Goal: Communication & Community: Connect with others

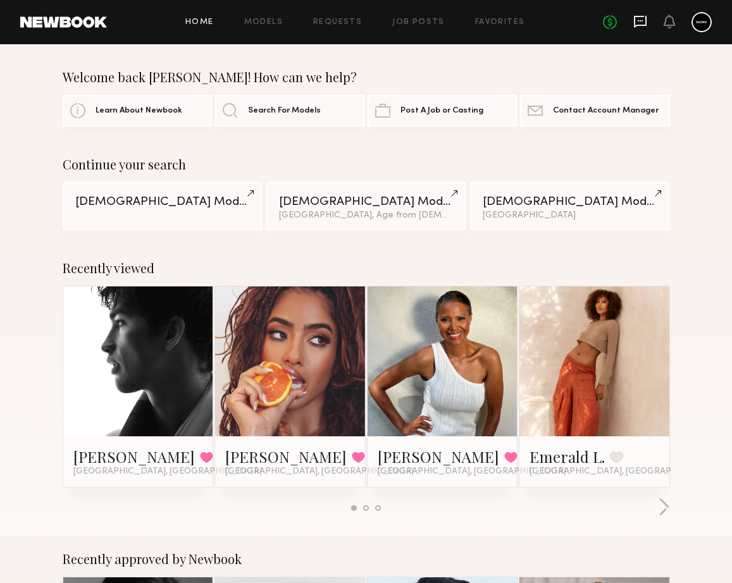
click at [639, 18] on icon at bounding box center [640, 22] width 14 height 14
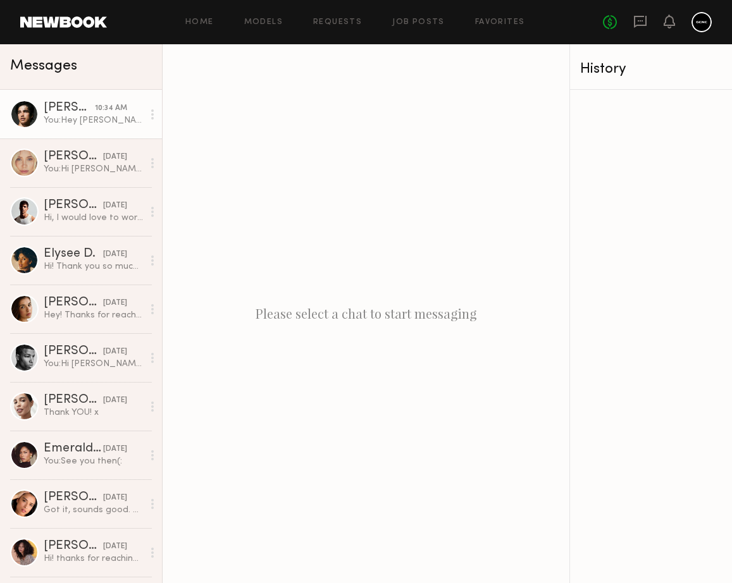
click at [118, 121] on div "You: Hey [PERSON_NAME]! We would love to do a three hour sunset shoot with you …" at bounding box center [93, 120] width 99 height 12
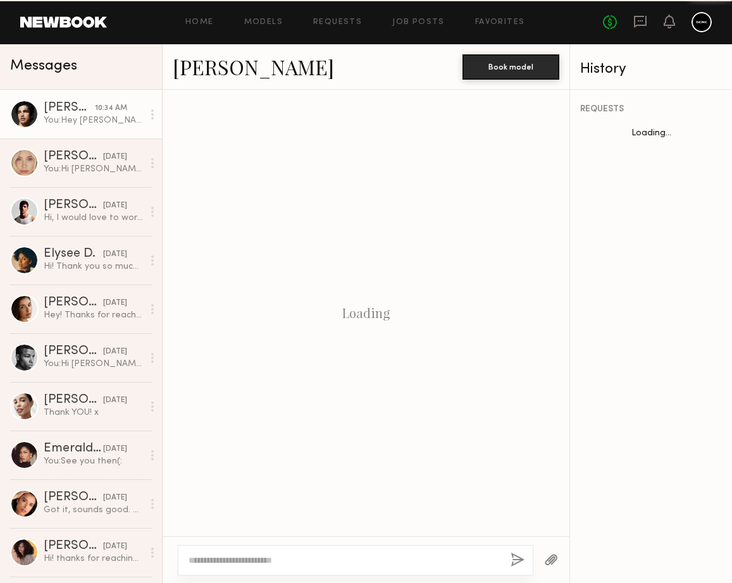
scroll to position [643, 0]
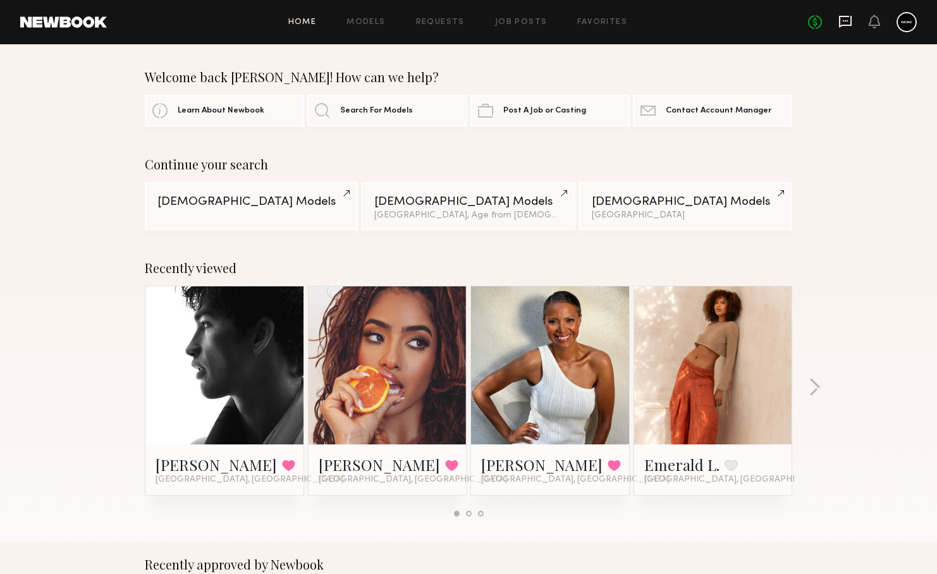
click at [839, 17] on icon at bounding box center [845, 22] width 13 height 12
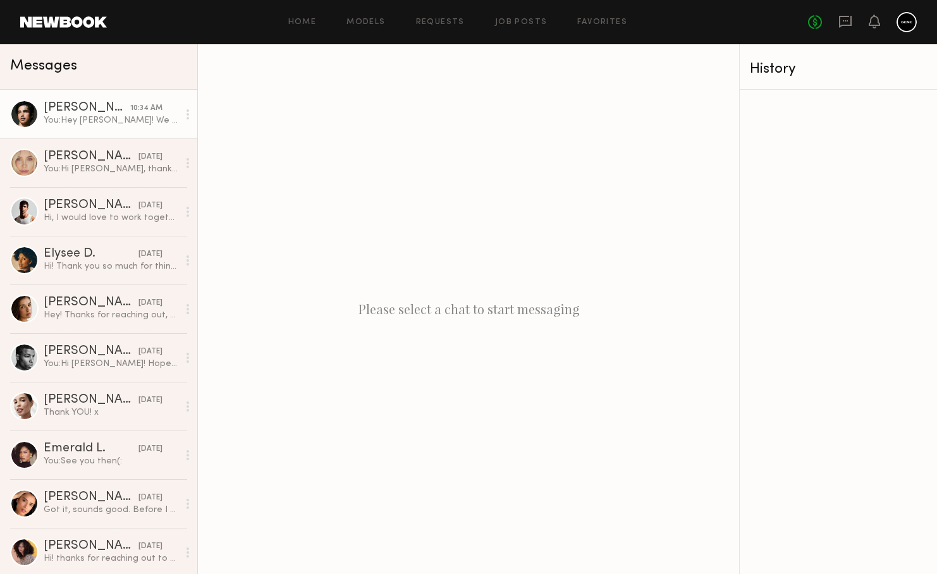
click at [40, 112] on link "[PERSON_NAME] 10:34 AM You: Hey [PERSON_NAME]! We would love to do a three hour…" at bounding box center [98, 114] width 197 height 49
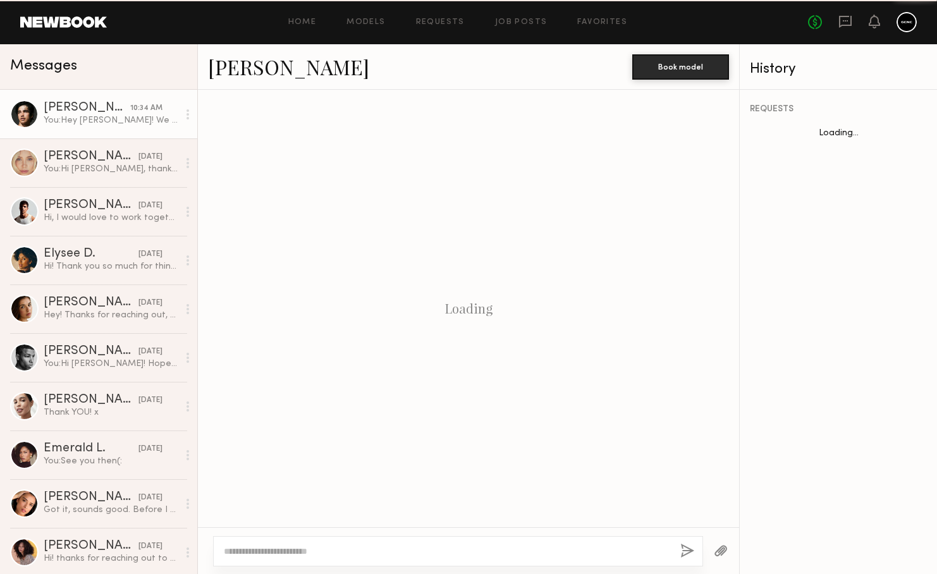
scroll to position [652, 0]
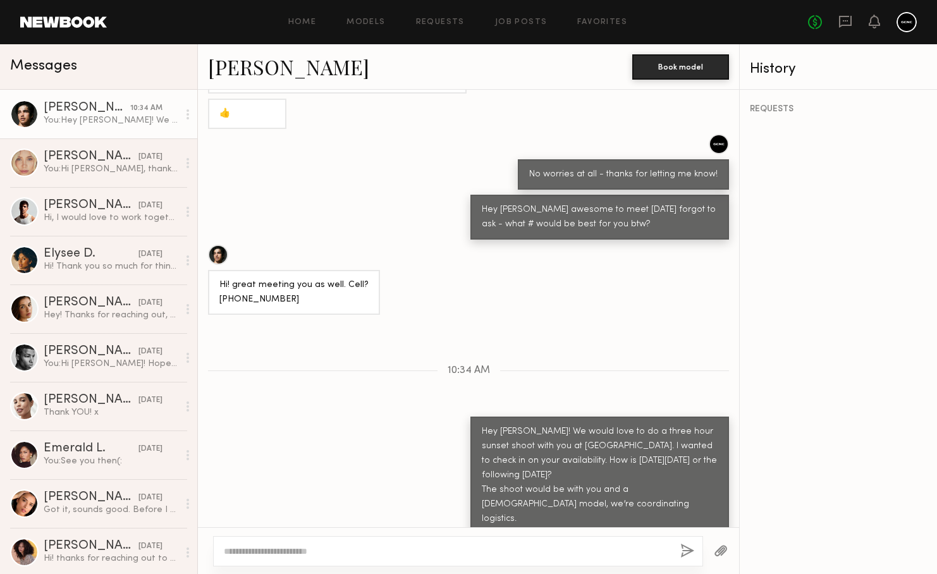
click at [240, 61] on link "[PERSON_NAME]" at bounding box center [288, 66] width 161 height 27
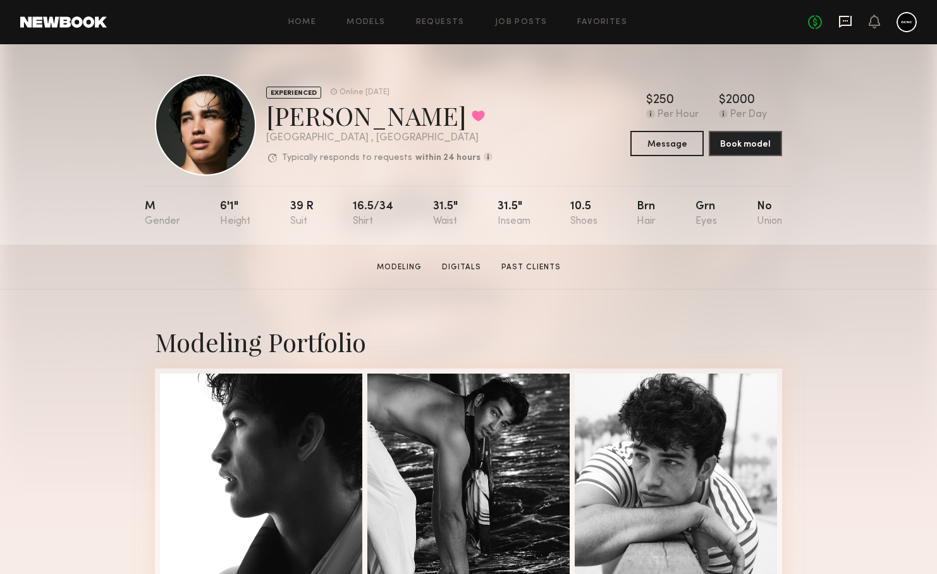
click at [848, 20] on icon at bounding box center [846, 22] width 14 height 14
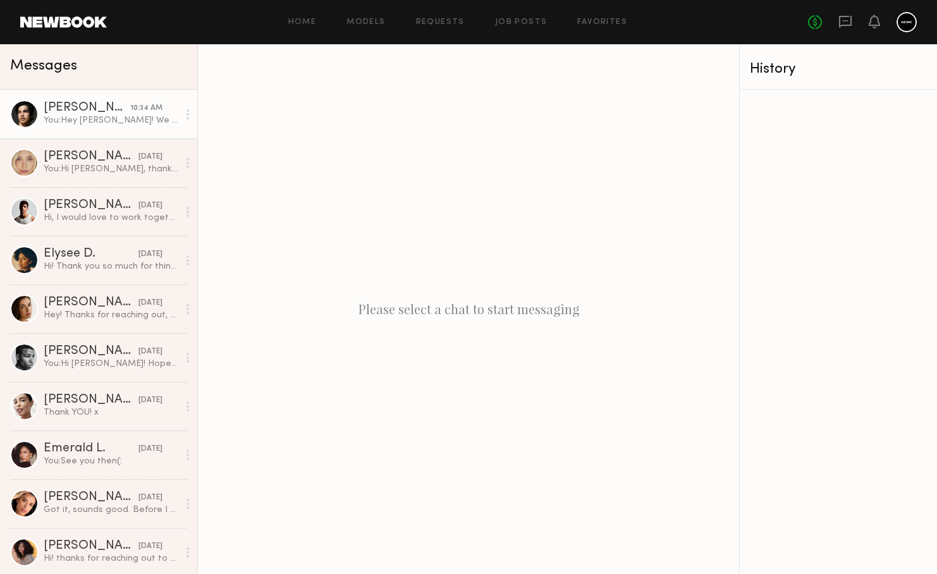
click at [134, 116] on div "You: Hey [PERSON_NAME]! We would love to do a three hour sunset shoot with you …" at bounding box center [111, 120] width 135 height 12
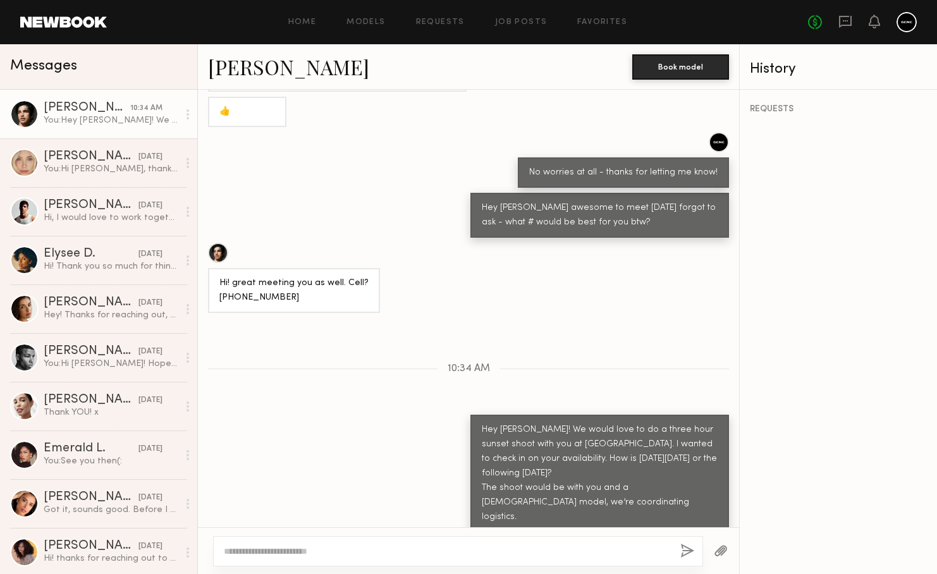
scroll to position [652, 0]
